Goal: Task Accomplishment & Management: Use online tool/utility

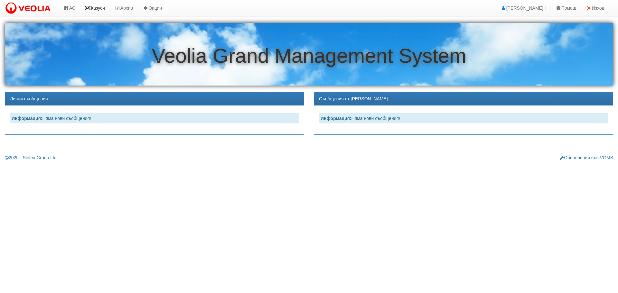
click at [93, 8] on link "Казуси" at bounding box center [95, 8] width 30 height 16
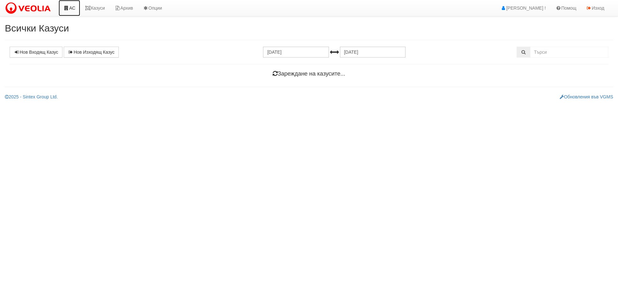
click at [69, 8] on icon at bounding box center [66, 8] width 6 height 5
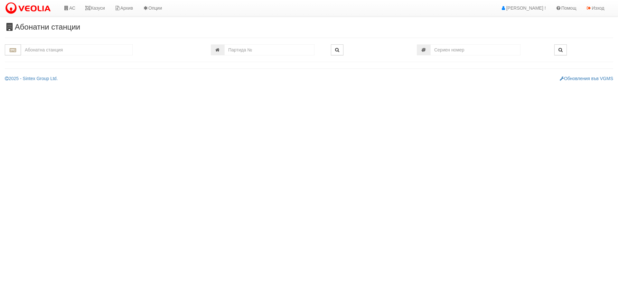
click at [36, 49] on input "text" at bounding box center [77, 49] width 112 height 11
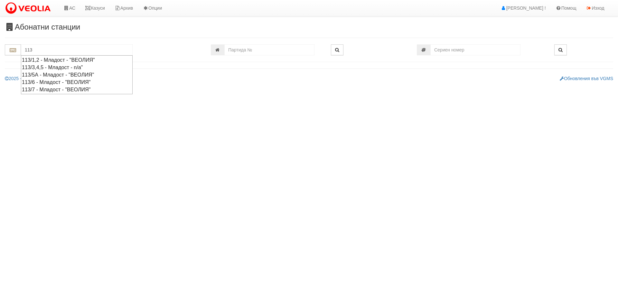
click at [52, 59] on div "113/1,2 - Младост - "ВЕОЛИЯ"" at bounding box center [77, 59] width 110 height 7
type input "113/1,2 - Младост - "ВЕОЛИЯ""
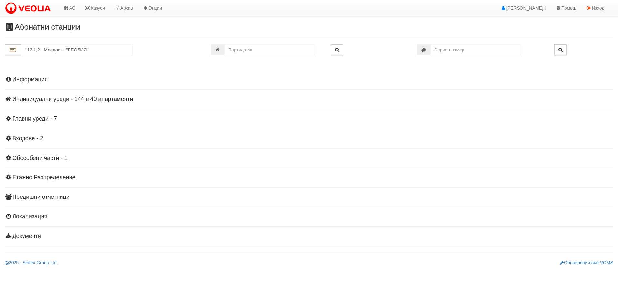
click at [56, 98] on h4 "Индивидуални уреди - 144 в 40 апартаменти" at bounding box center [309, 99] width 608 height 6
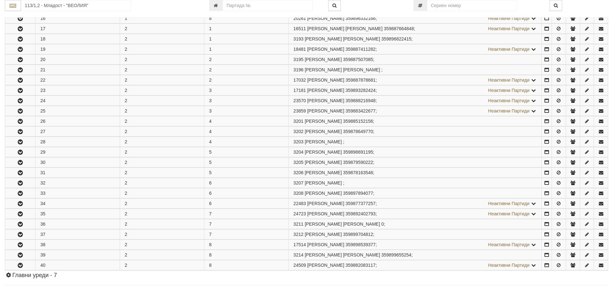
scroll to position [289, 0]
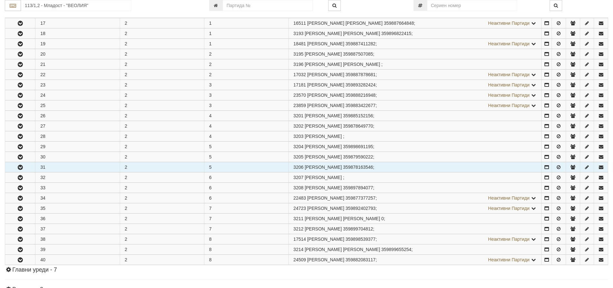
click at [20, 167] on icon "button" at bounding box center [20, 167] width 8 height 5
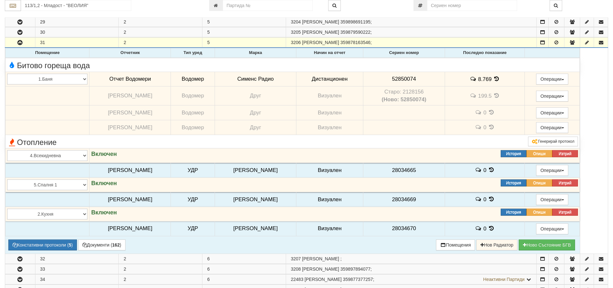
scroll to position [418, 0]
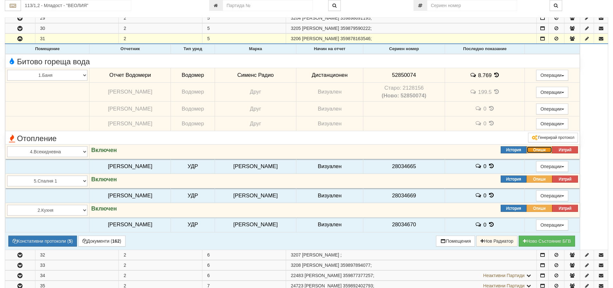
click at [544, 148] on button "Опиши" at bounding box center [539, 149] width 26 height 7
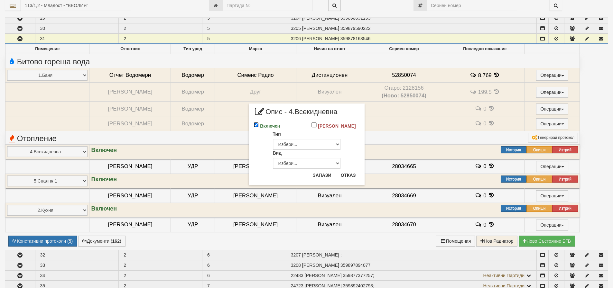
click at [256, 125] on input "Включен" at bounding box center [255, 124] width 5 height 5
checkbox input "false"
click at [328, 176] on button "Запази" at bounding box center [322, 175] width 26 height 10
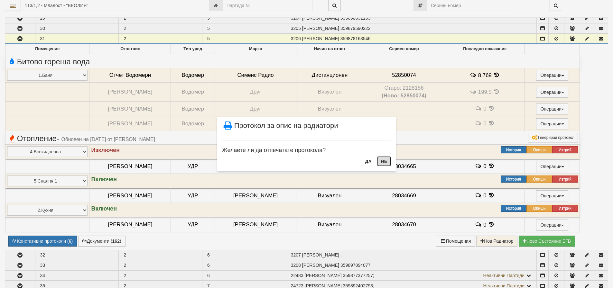
click at [384, 161] on button "НЕ" at bounding box center [384, 161] width 14 height 10
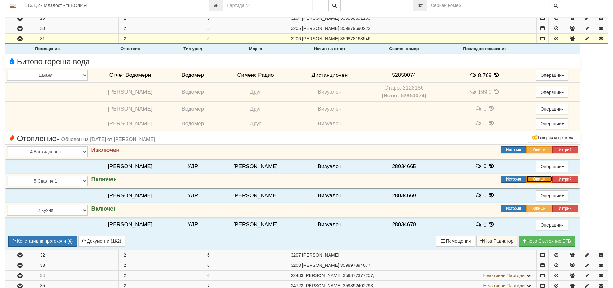
click at [541, 180] on button "Опиши" at bounding box center [539, 179] width 26 height 7
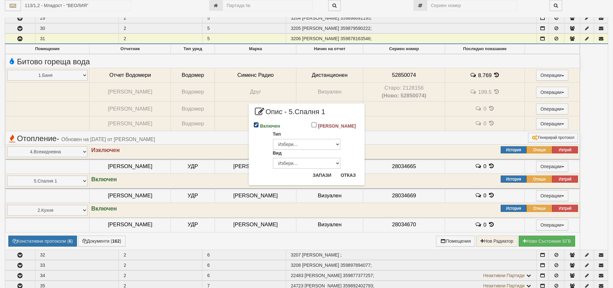
click at [254, 124] on input "Включен" at bounding box center [255, 124] width 5 height 5
checkbox input "false"
click at [325, 177] on button "Запази" at bounding box center [322, 175] width 26 height 10
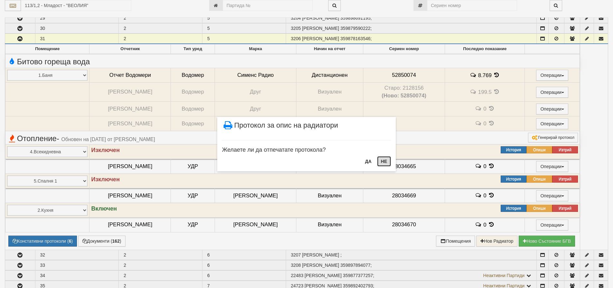
click at [383, 160] on button "НЕ" at bounding box center [384, 161] width 14 height 10
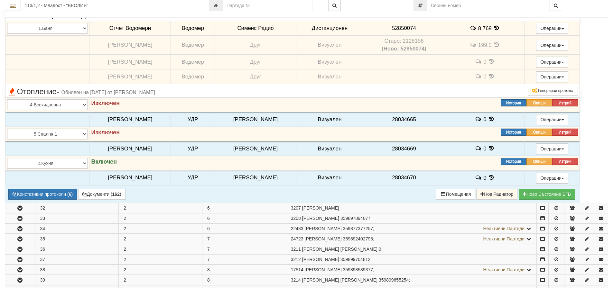
scroll to position [482, 0]
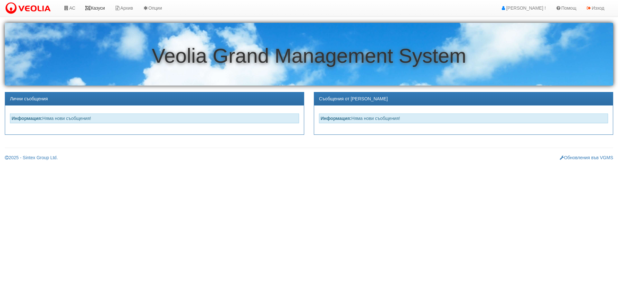
click at [101, 6] on link "Казуси" at bounding box center [95, 8] width 30 height 16
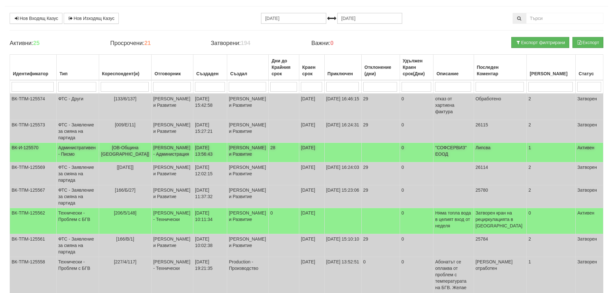
scroll to position [27, 0]
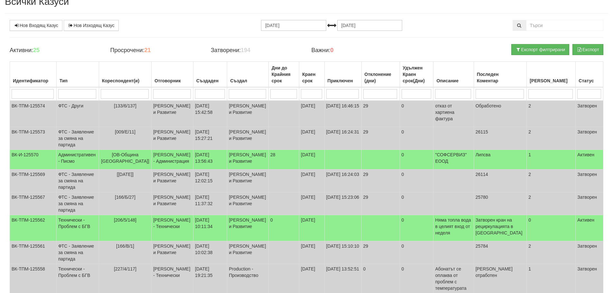
click at [162, 94] on input "search" at bounding box center [172, 94] width 38 height 10
type input "d"
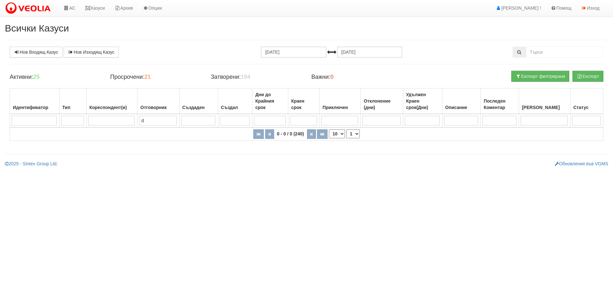
scroll to position [0, 0]
drag, startPoint x: 149, startPoint y: 120, endPoint x: 142, endPoint y: 124, distance: 7.9
click at [142, 124] on input "d" at bounding box center [159, 121] width 38 height 10
type input "д"
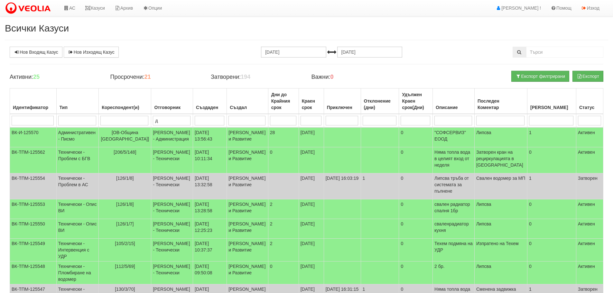
type input "ди"
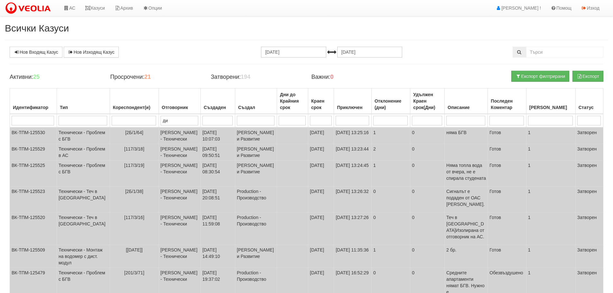
type input "дия"
type input "диян"
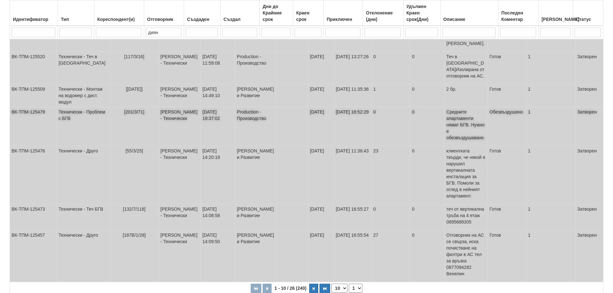
scroll to position [162, 0]
type input "диян"
click at [357, 283] on select "1 2 3" at bounding box center [356, 287] width 14 height 9
click at [350, 283] on select "1 2 3" at bounding box center [356, 287] width 14 height 9
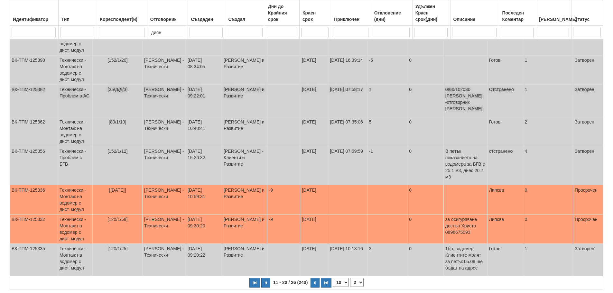
scroll to position [171, 0]
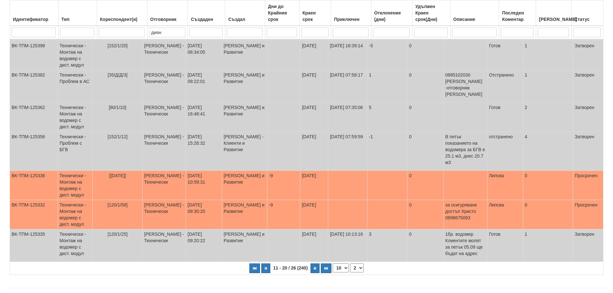
click at [358, 263] on select "1 2 3" at bounding box center [357, 267] width 14 height 9
select select "3"
click at [350, 263] on select "1 2 3" at bounding box center [357, 267] width 14 height 9
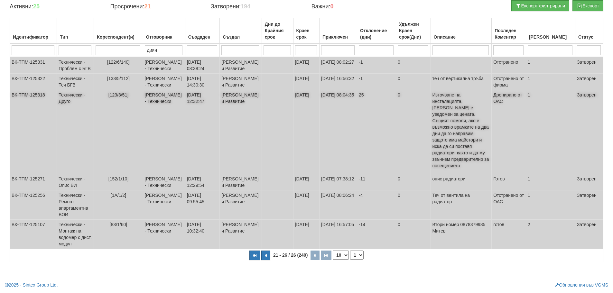
scroll to position [0, 0]
